Goal: Information Seeking & Learning: Learn about a topic

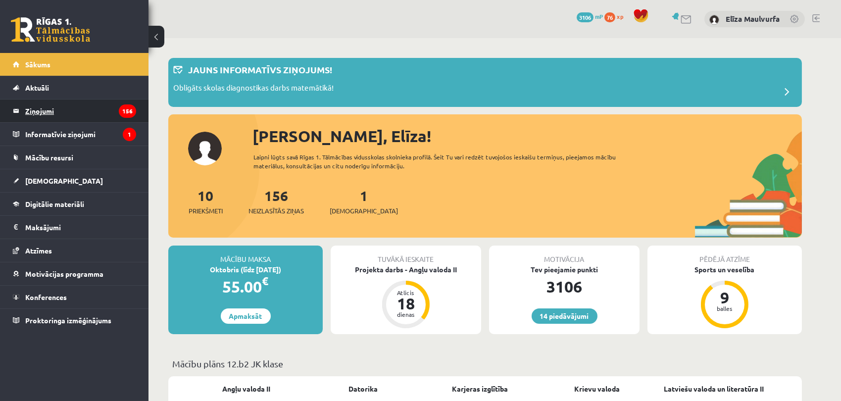
click at [69, 115] on legend "Ziņojumi 156" at bounding box center [80, 111] width 111 height 23
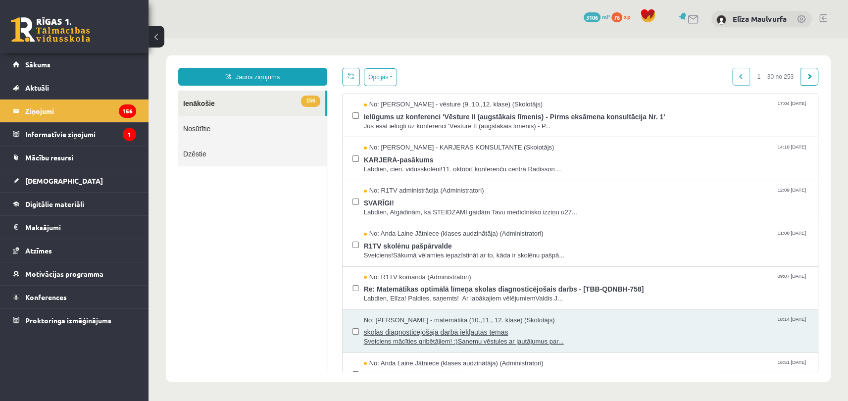
click at [475, 330] on span "skolas diagnosticējošajā darbā iekļautās tēmas" at bounding box center [586, 331] width 444 height 12
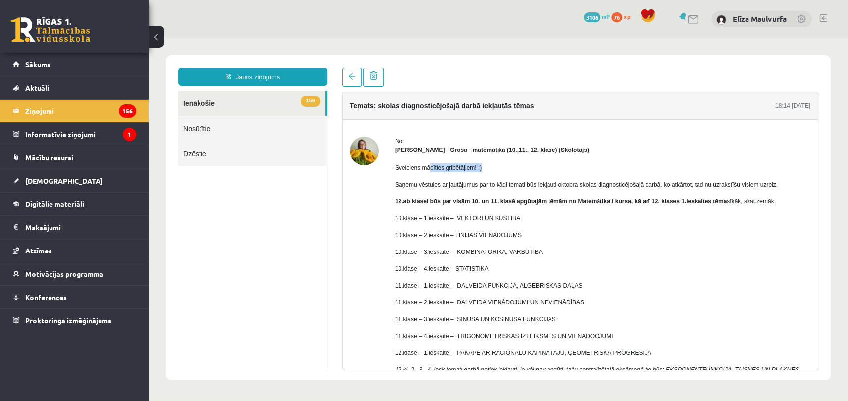
click at [495, 169] on p "Sveiciens mācīties gribētājiem! :)" at bounding box center [603, 167] width 416 height 9
click at [565, 169] on p "Sveiciens mācīties gribētājiem! :)" at bounding box center [603, 167] width 416 height 9
drag, startPoint x: 739, startPoint y: 181, endPoint x: 793, endPoint y: 181, distance: 54.0
click at [793, 181] on p "Saņemu vēstules ar jautājumus par to kādi temati būs iekļauti oktobra skolas di…" at bounding box center [603, 184] width 416 height 9
click at [781, 184] on p "Saņemu vēstules ar jautājumus par to kādi temati būs iekļauti oktobra skolas di…" at bounding box center [603, 184] width 416 height 9
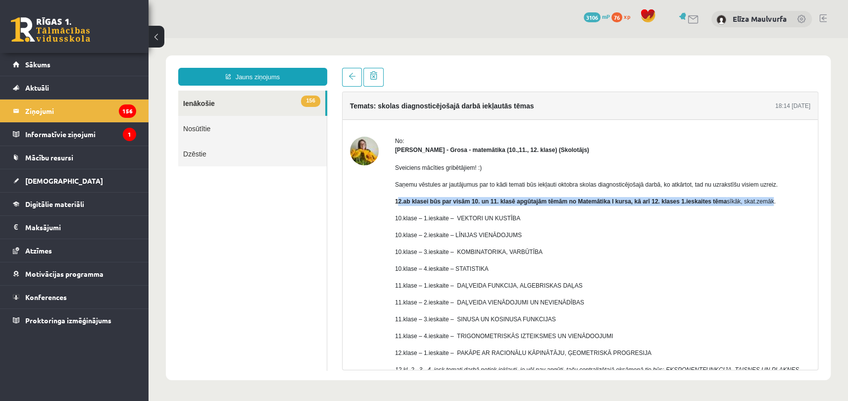
drag, startPoint x: 403, startPoint y: 202, endPoint x: 769, endPoint y: 196, distance: 366.0
click at [769, 196] on div "Sveiciens mācīties gribētājiem! :) Saņemu vēstules ar jautājumus par to kādi te…" at bounding box center [603, 286] width 416 height 262
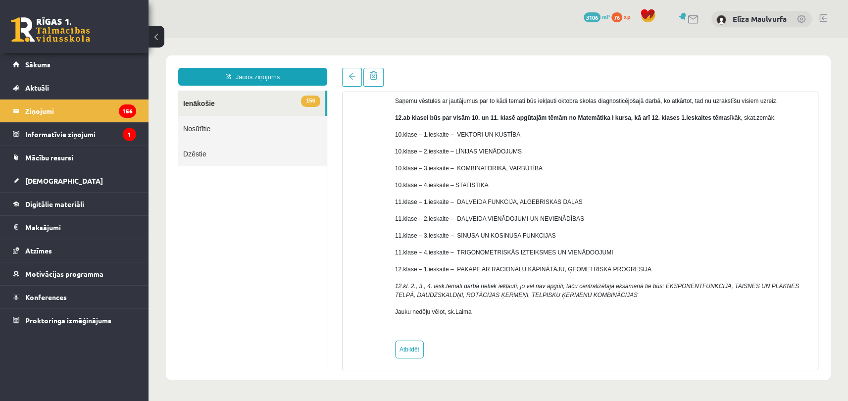
scroll to position [89, 0]
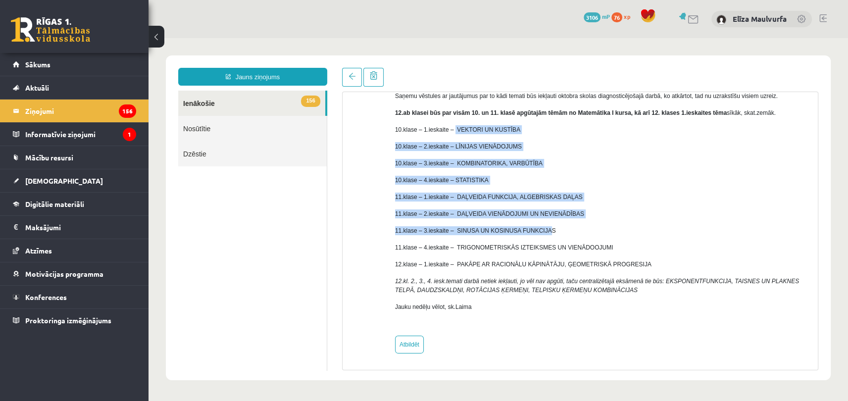
drag, startPoint x: 452, startPoint y: 128, endPoint x: 540, endPoint y: 227, distance: 132.6
click at [540, 227] on div "Sveiciens mācīties gribētājiem! :) Saņemu vēstules ar jautājumus par to kādi te…" at bounding box center [603, 197] width 416 height 262
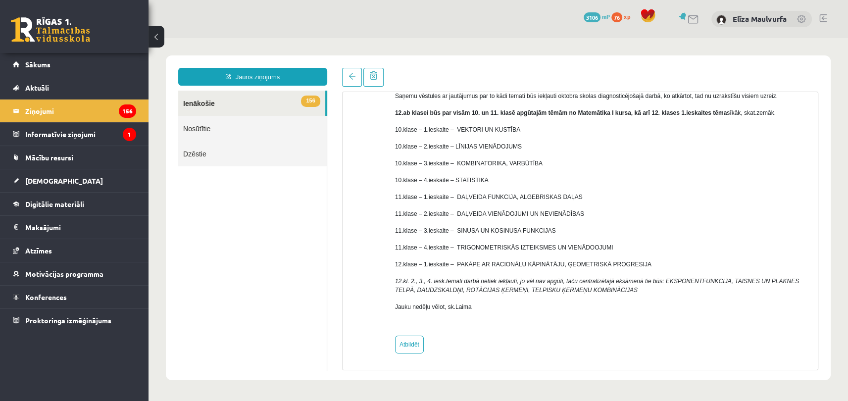
click at [395, 127] on div "No: [PERSON_NAME] - matemātika (10.,11., 12. klase) (Skolotājs) Sveiciens mācīt…" at bounding box center [580, 201] width 461 height 306
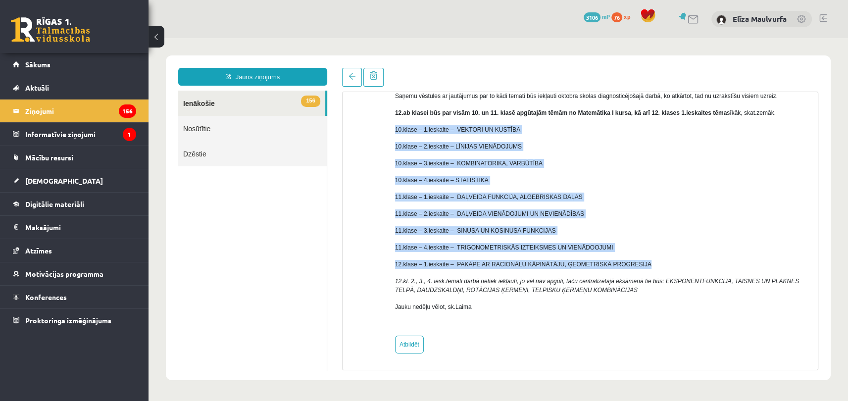
drag, startPoint x: 395, startPoint y: 127, endPoint x: 629, endPoint y: 261, distance: 269.7
click at [629, 261] on div "Sveiciens mācīties gribētājiem! :) Saņemu vēstules ar jautājumus par to kādi te…" at bounding box center [603, 197] width 416 height 262
copy div "10.klase – 1.ieskaite – VEKTORI UN KUSTĪBA 10.klase – 2.ieskaite – LĪNIJAS VIEN…"
click at [626, 251] on p "11.klase – 4.ieskaite – TRIGONOMETRISKĀS IZTEIKSMES UN VIENĀDOOJUMI" at bounding box center [603, 247] width 416 height 9
